Goal: Task Accomplishment & Management: Manage account settings

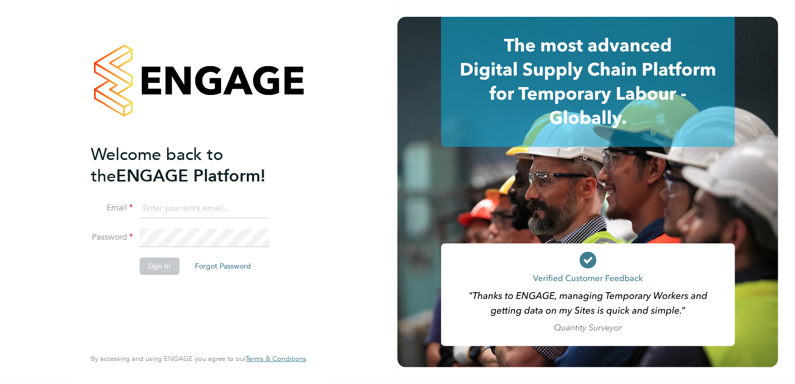
click at [144, 201] on input at bounding box center [204, 208] width 130 height 19
type input "andy.crow@morganhunt.com"
click at [158, 265] on button "Sign In" at bounding box center [159, 266] width 40 height 17
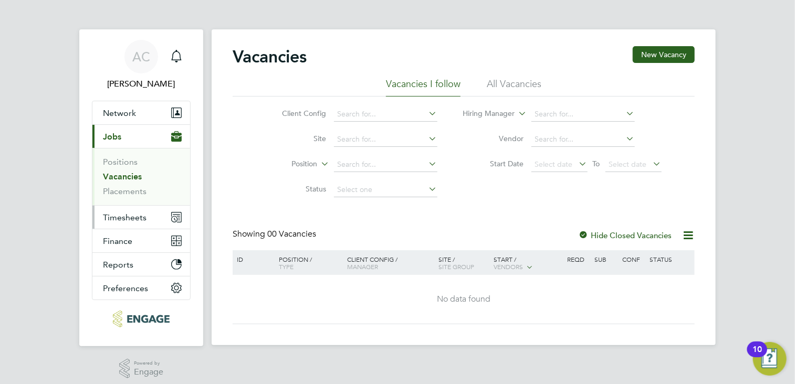
click at [131, 216] on span "Timesheets" at bounding box center [125, 218] width 44 height 10
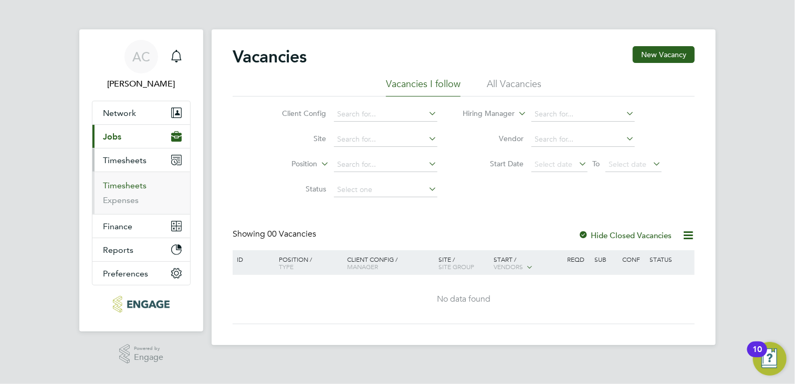
click at [129, 184] on link "Timesheets" at bounding box center [125, 186] width 44 height 10
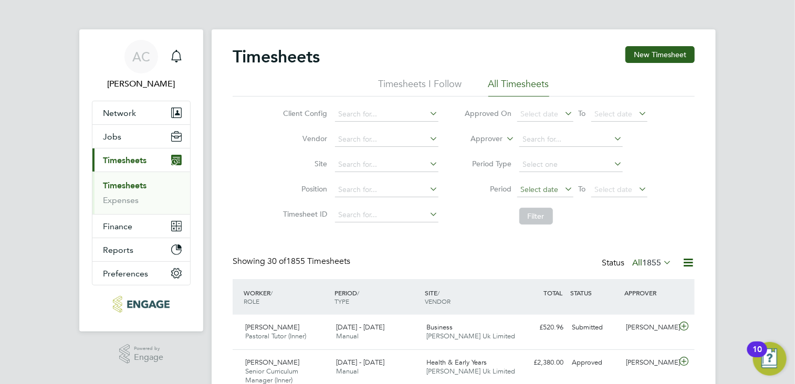
click at [523, 191] on span "Select date" at bounding box center [540, 189] width 38 height 9
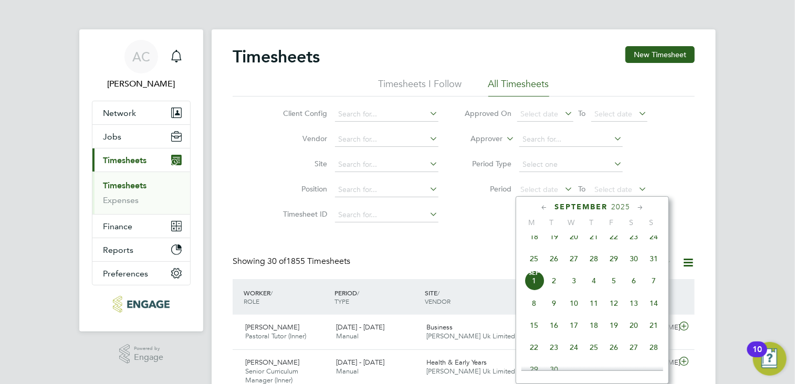
click at [544, 207] on icon at bounding box center [544, 208] width 10 height 12
click at [531, 191] on span "Select date" at bounding box center [540, 189] width 38 height 9
click at [542, 210] on icon at bounding box center [544, 208] width 10 height 12
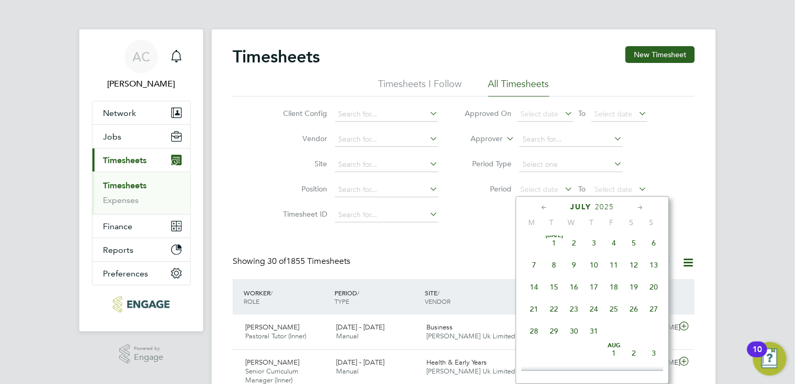
click at [542, 210] on icon at bounding box center [544, 208] width 10 height 12
click at [533, 316] on span "17" at bounding box center [534, 313] width 20 height 20
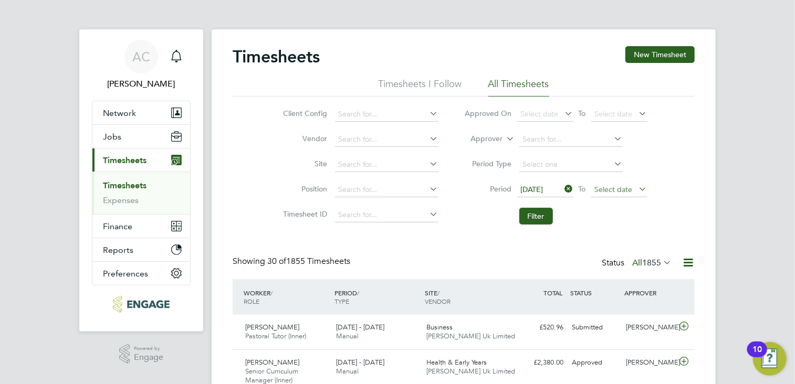
click at [615, 186] on span "Select date" at bounding box center [614, 189] width 38 height 9
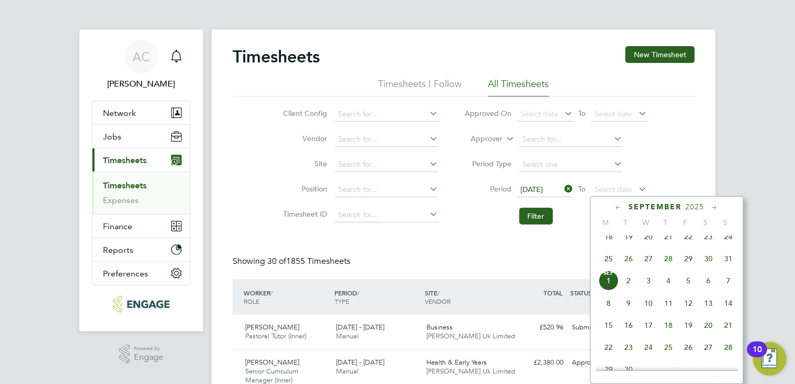
click at [615, 205] on icon at bounding box center [618, 208] width 10 height 12
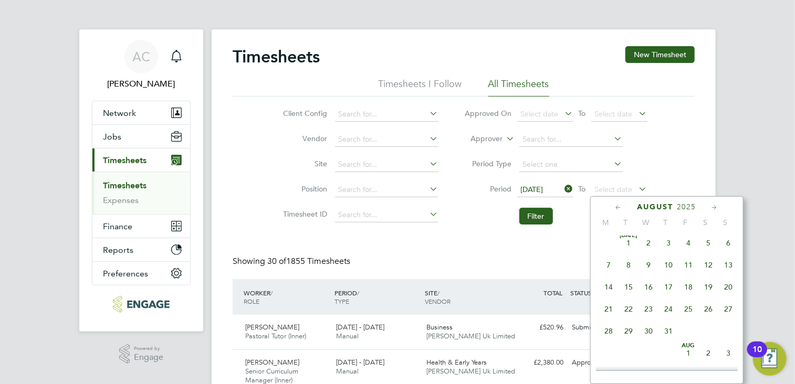
click at [615, 205] on icon at bounding box center [618, 208] width 10 height 12
drag, startPoint x: 724, startPoint y: 312, endPoint x: 745, endPoint y: 323, distance: 23.2
click at [725, 312] on span "23" at bounding box center [728, 313] width 20 height 20
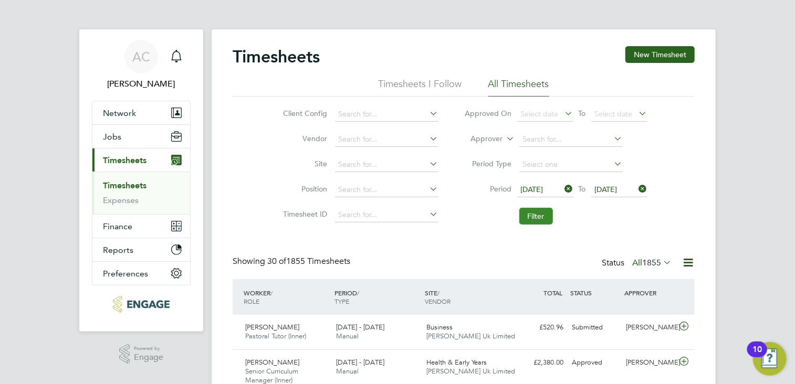
click at [535, 216] on button "Filter" at bounding box center [536, 216] width 34 height 17
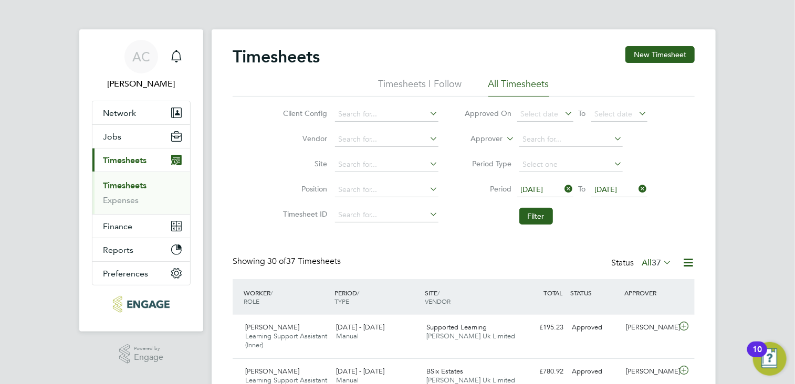
click at [659, 263] on span "37" at bounding box center [655, 263] width 9 height 10
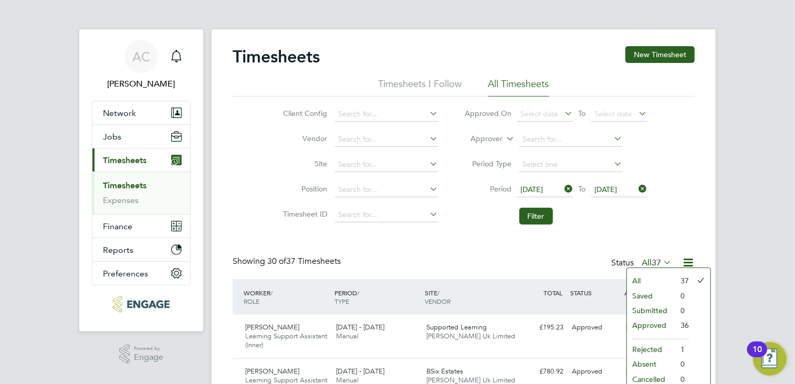
click at [637, 323] on li "Approved" at bounding box center [651, 325] width 48 height 15
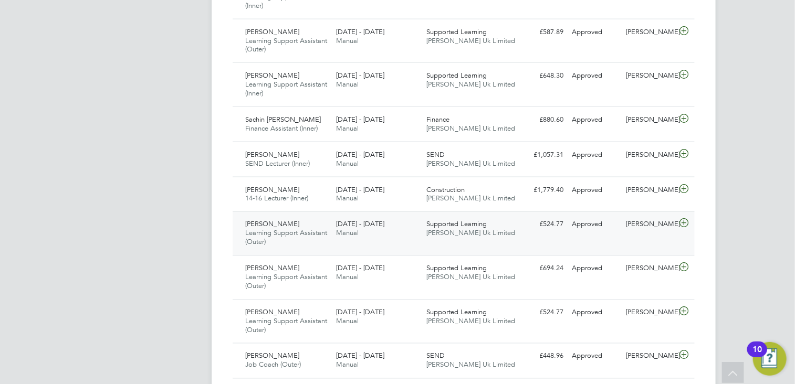
scroll to position [840, 0]
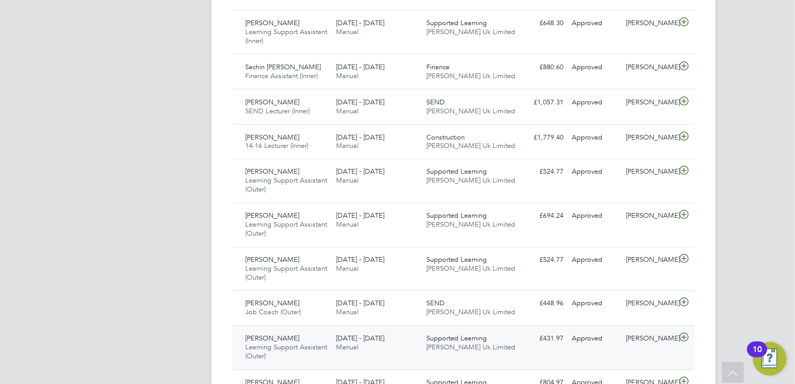
click at [682, 334] on icon at bounding box center [683, 338] width 13 height 8
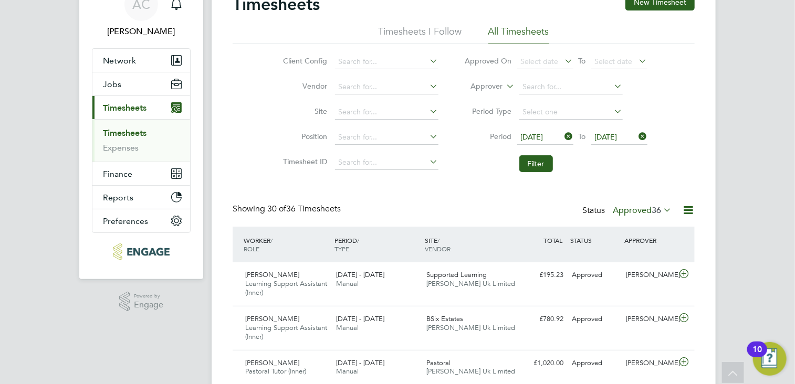
scroll to position [26, 91]
click at [661, 207] on icon at bounding box center [661, 210] width 0 height 15
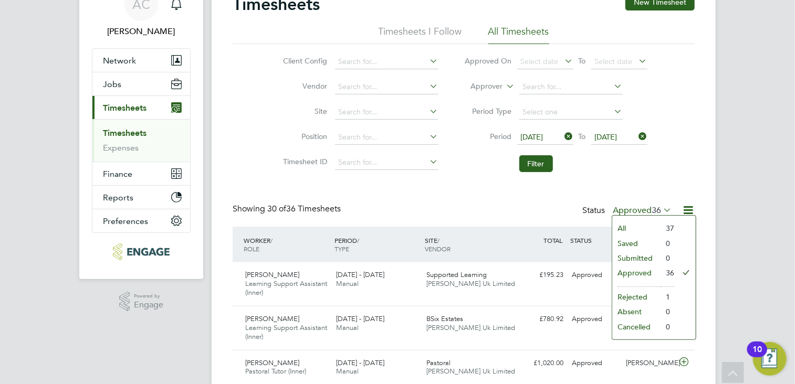
click at [630, 226] on li "All" at bounding box center [636, 228] width 48 height 15
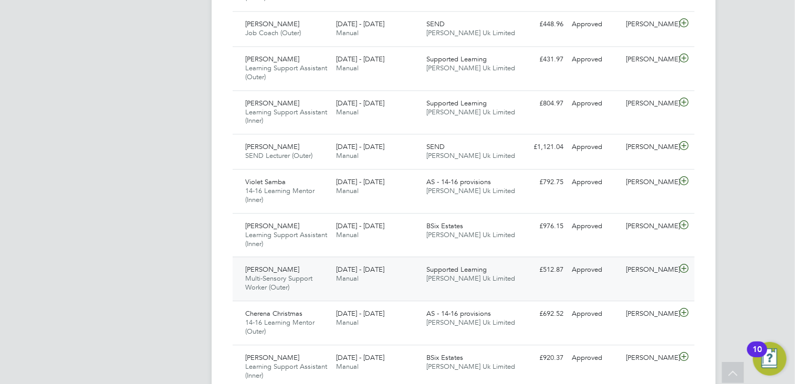
click at [683, 266] on icon at bounding box center [683, 269] width 13 height 8
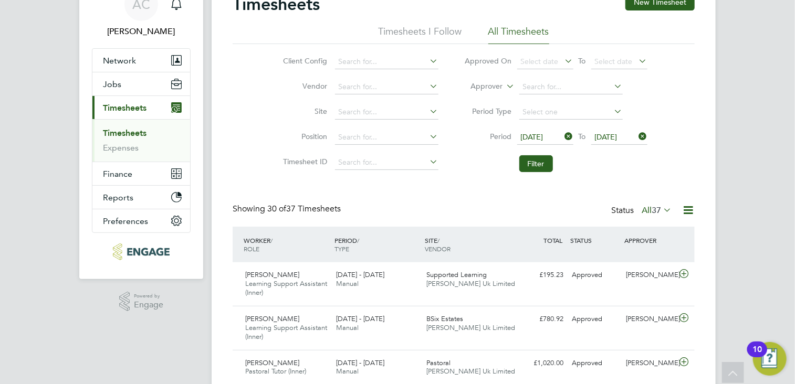
click at [563, 136] on icon at bounding box center [563, 136] width 0 height 15
click at [547, 136] on span "Select date" at bounding box center [540, 136] width 38 height 9
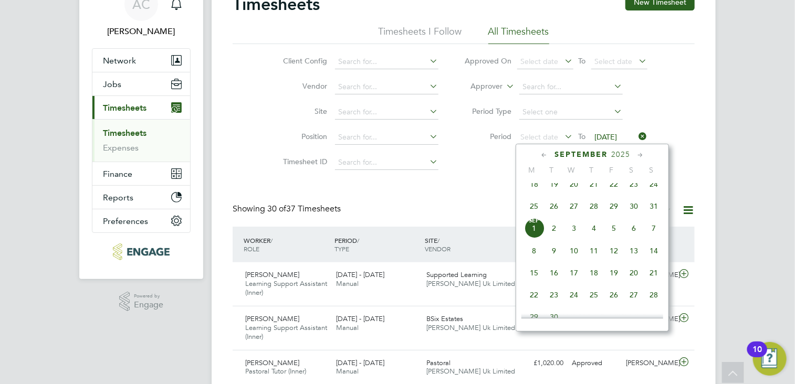
click at [543, 153] on icon at bounding box center [544, 156] width 10 height 12
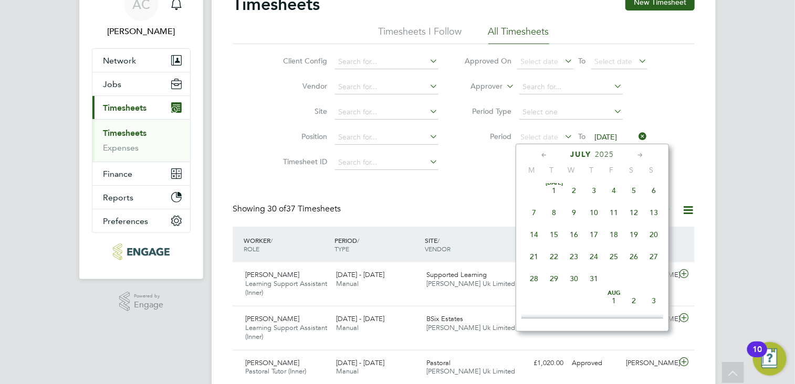
click at [543, 153] on icon at bounding box center [544, 156] width 10 height 12
click at [531, 235] on span "10" at bounding box center [534, 238] width 20 height 20
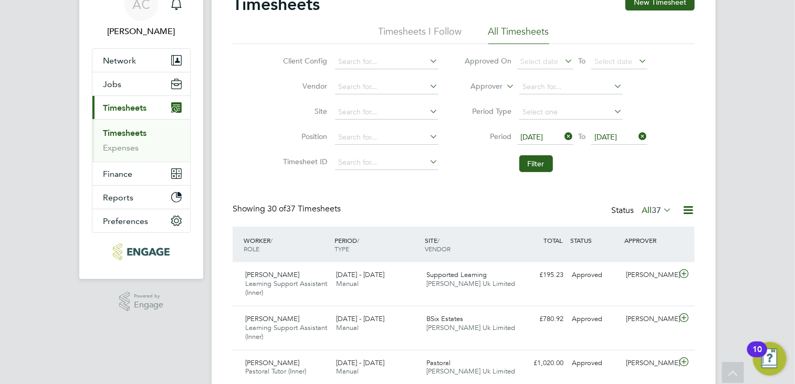
click at [637, 134] on icon at bounding box center [637, 136] width 0 height 15
click at [622, 134] on span "Select date" at bounding box center [614, 136] width 38 height 9
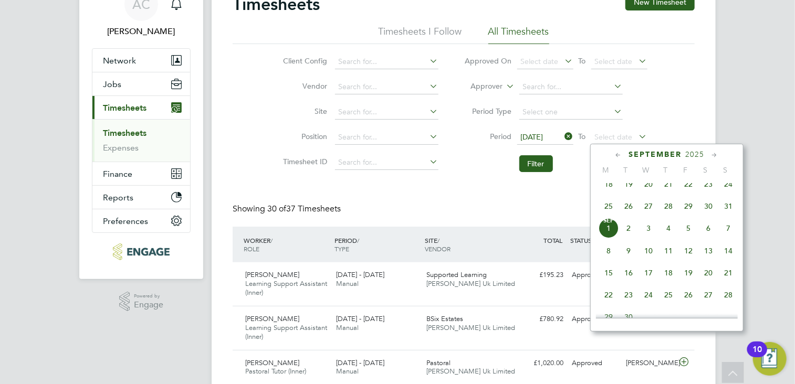
click at [615, 153] on icon at bounding box center [618, 156] width 10 height 12
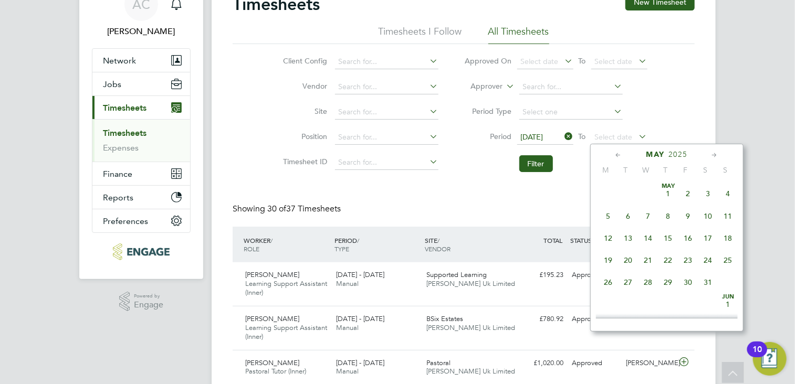
click at [615, 153] on icon at bounding box center [618, 156] width 10 height 12
click at [724, 238] on span "16" at bounding box center [728, 238] width 20 height 20
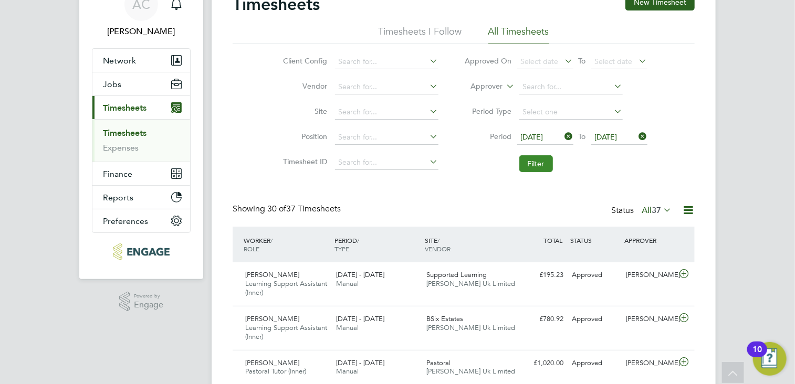
click at [535, 163] on button "Filter" at bounding box center [536, 163] width 34 height 17
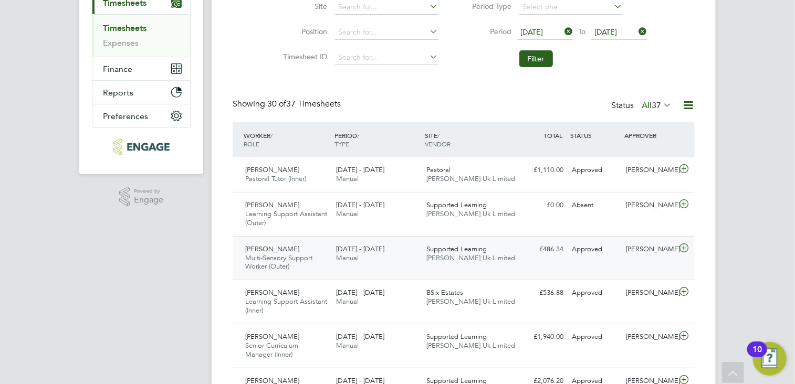
click at [683, 247] on icon at bounding box center [683, 248] width 13 height 8
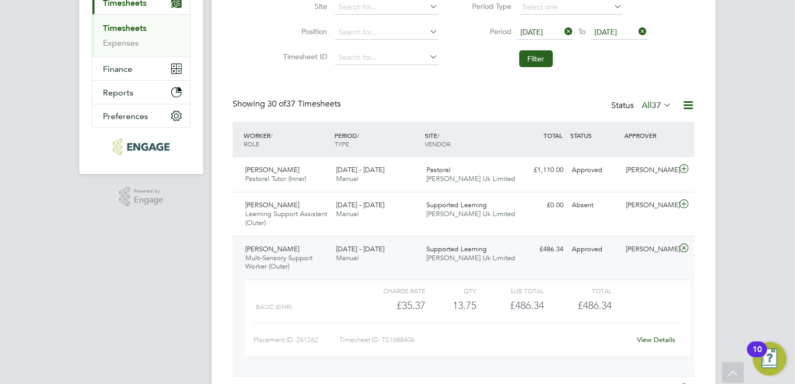
click at [543, 30] on span "[DATE]" at bounding box center [532, 31] width 23 height 9
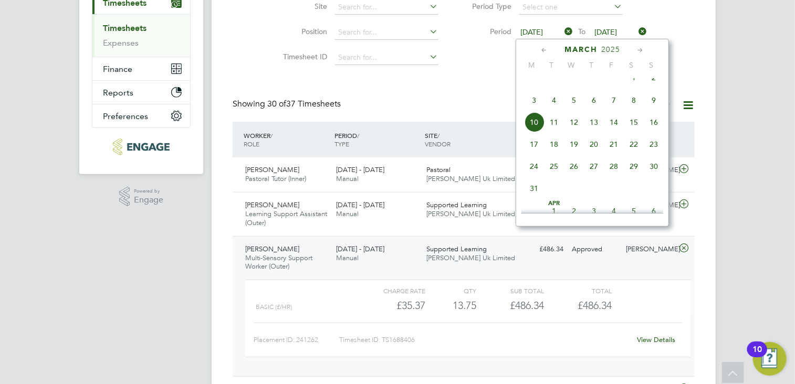
click at [531, 154] on span "17" at bounding box center [534, 144] width 20 height 20
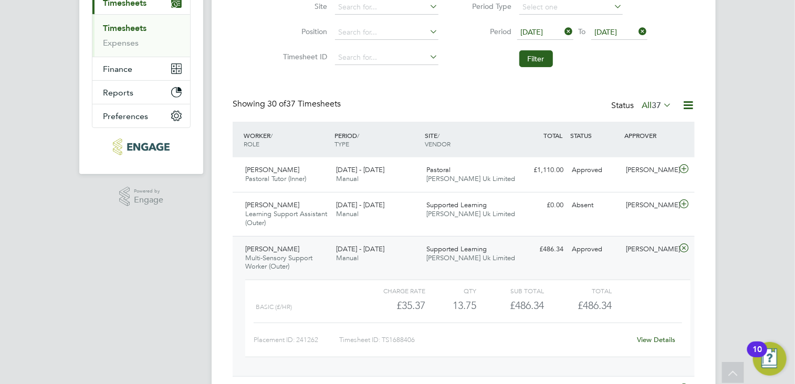
click at [617, 30] on span "[DATE]" at bounding box center [606, 31] width 23 height 9
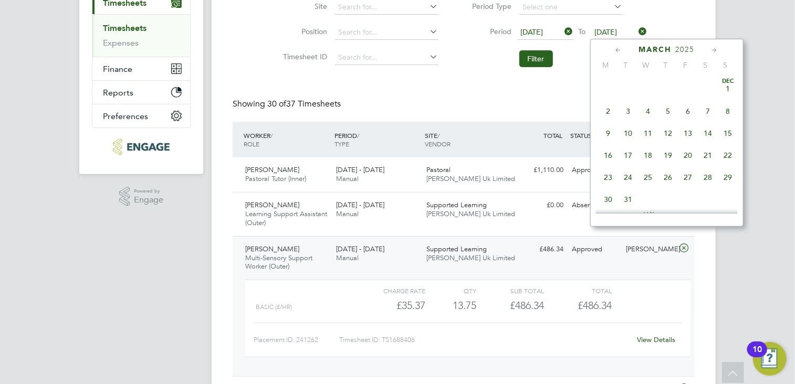
scroll to position [388, 0]
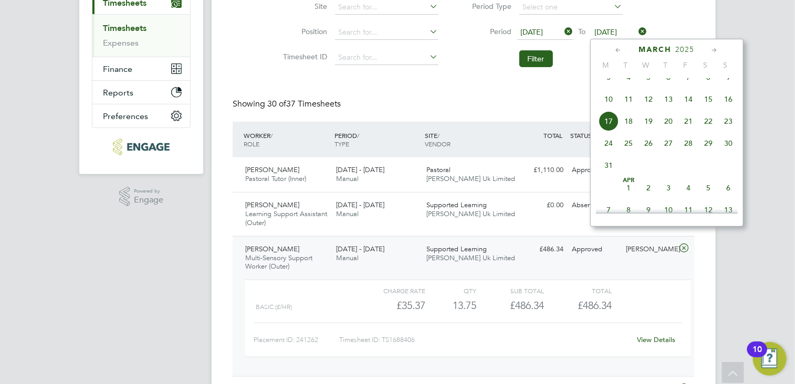
click at [728, 128] on span "23" at bounding box center [728, 121] width 20 height 20
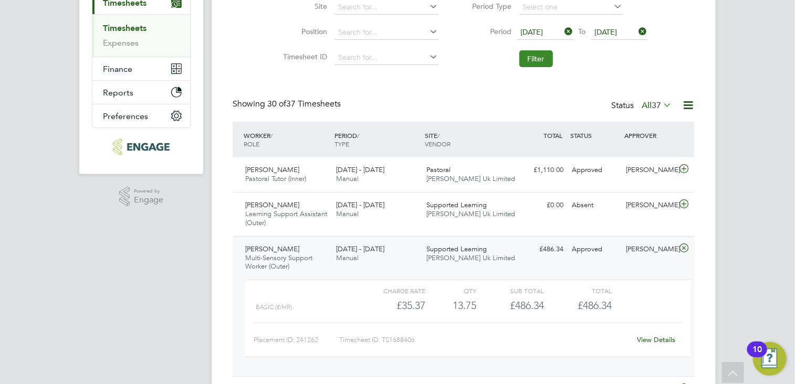
click at [539, 62] on button "Filter" at bounding box center [536, 58] width 34 height 17
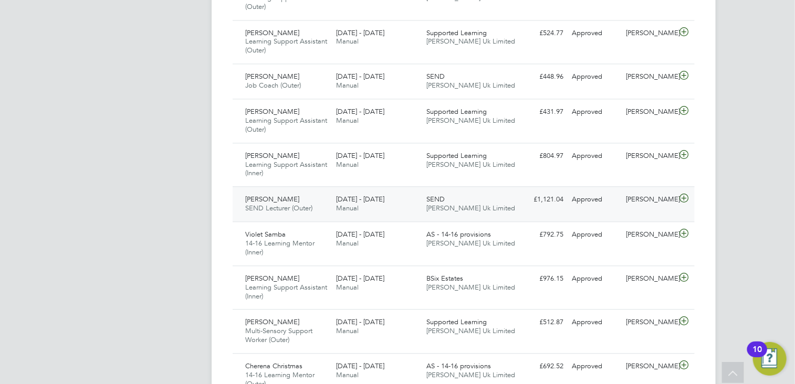
scroll to position [26, 91]
